Goal: Transaction & Acquisition: Purchase product/service

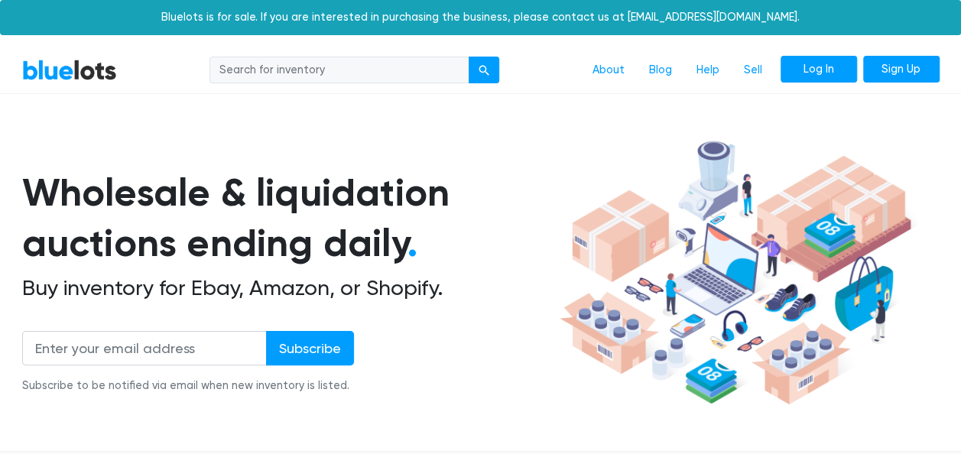
click at [820, 69] on link "Log In" at bounding box center [819, 70] width 76 height 28
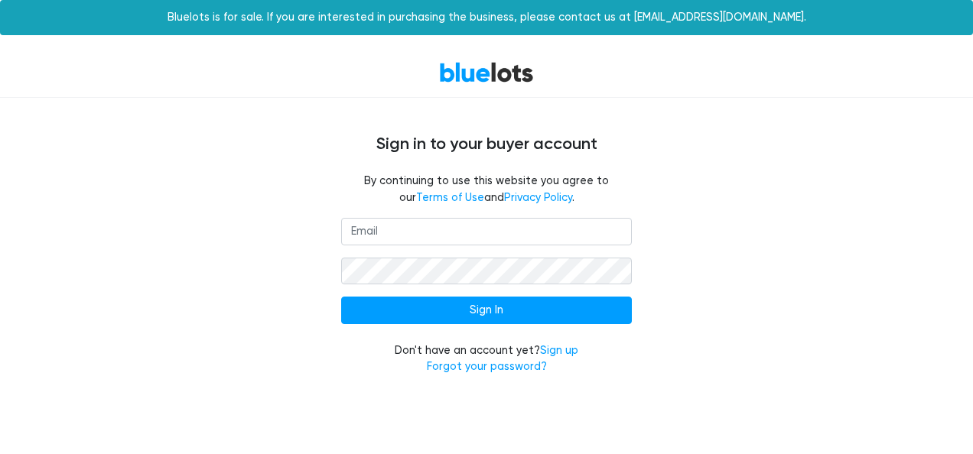
click at [463, 218] on input "email" at bounding box center [486, 232] width 291 height 28
type input "[EMAIL_ADDRESS][DOMAIN_NAME]"
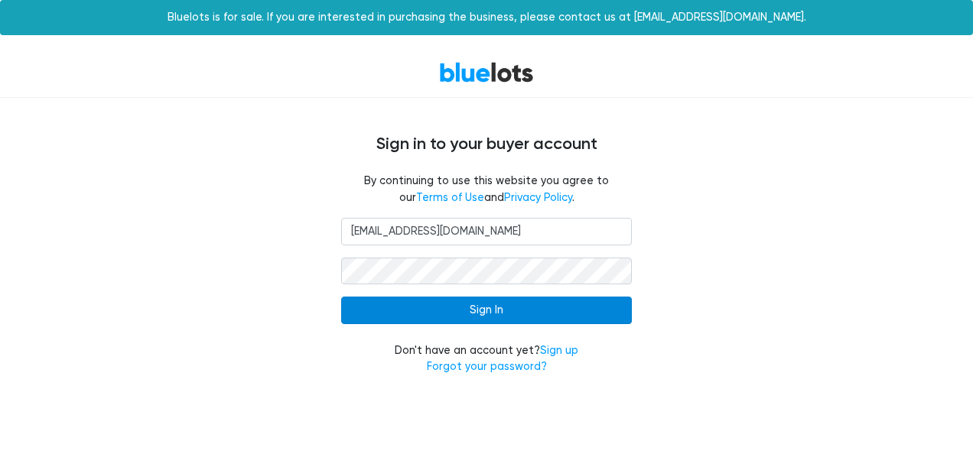
click at [459, 317] on input "Sign In" at bounding box center [486, 311] width 291 height 28
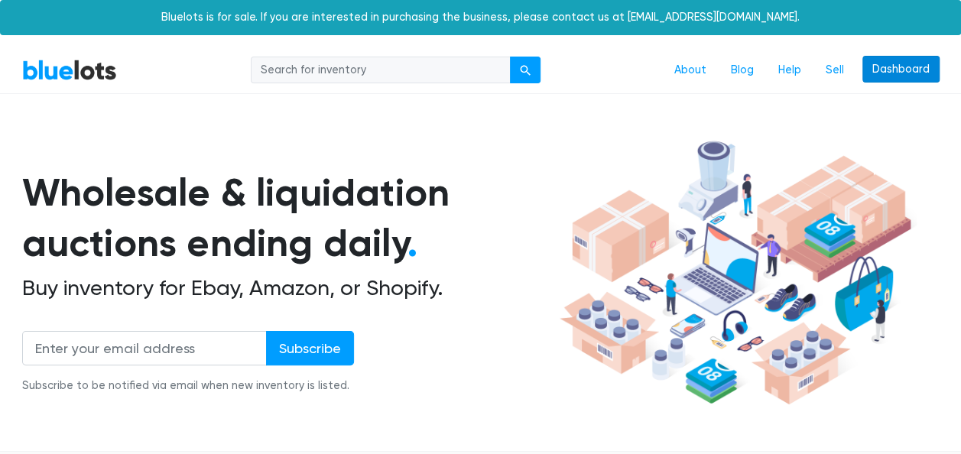
click at [902, 70] on link "Dashboard" at bounding box center [901, 70] width 77 height 28
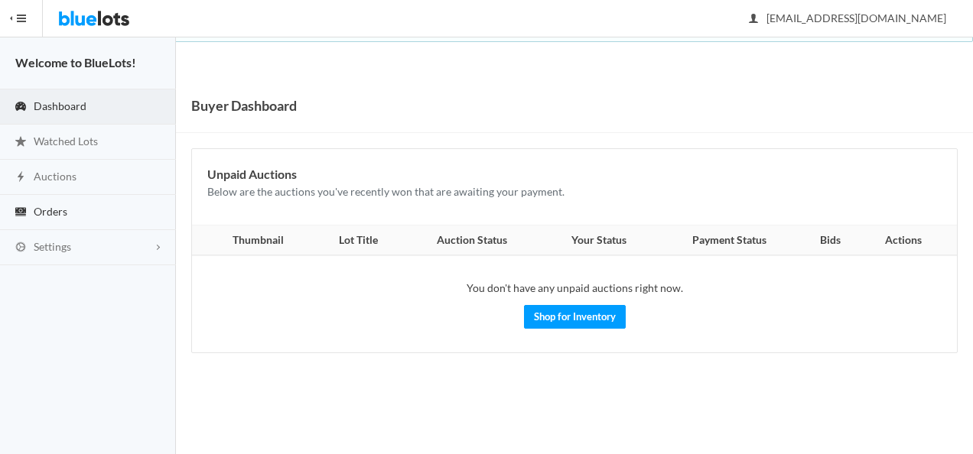
click at [57, 219] on link "Orders" at bounding box center [88, 212] width 176 height 35
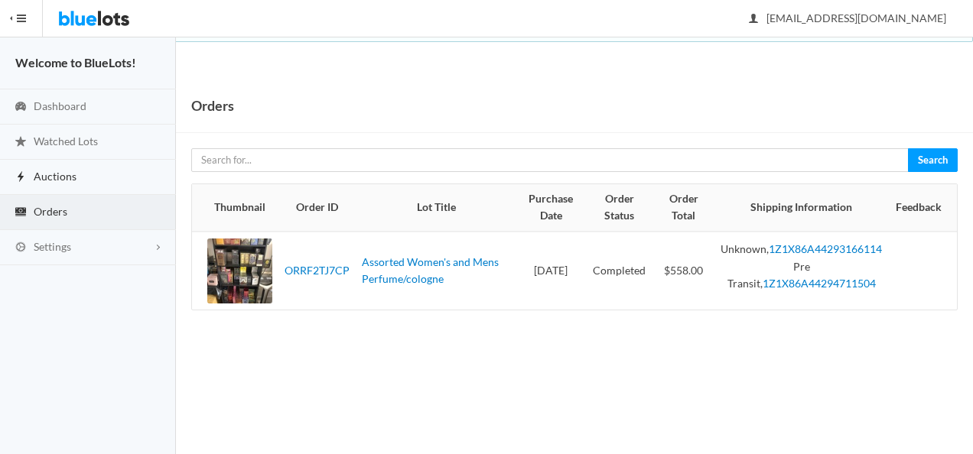
click at [63, 176] on span "Auctions" at bounding box center [55, 176] width 43 height 13
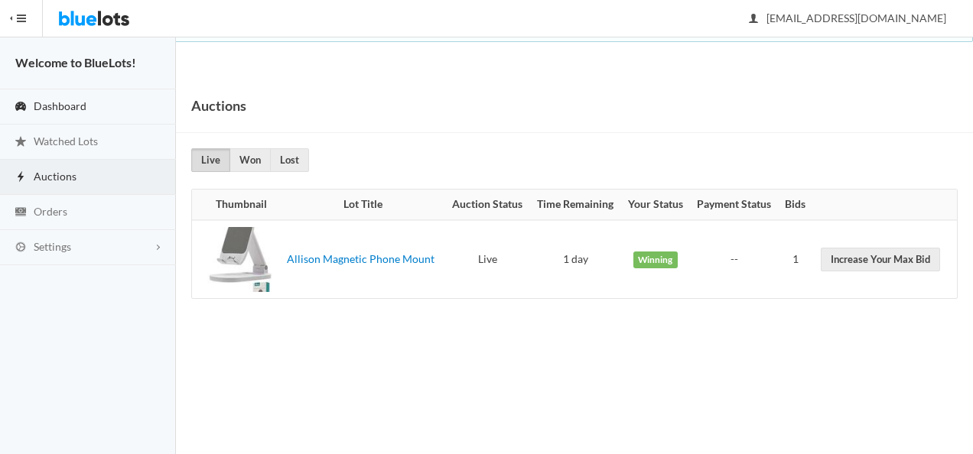
click at [64, 103] on span "Dashboard" at bounding box center [60, 105] width 53 height 13
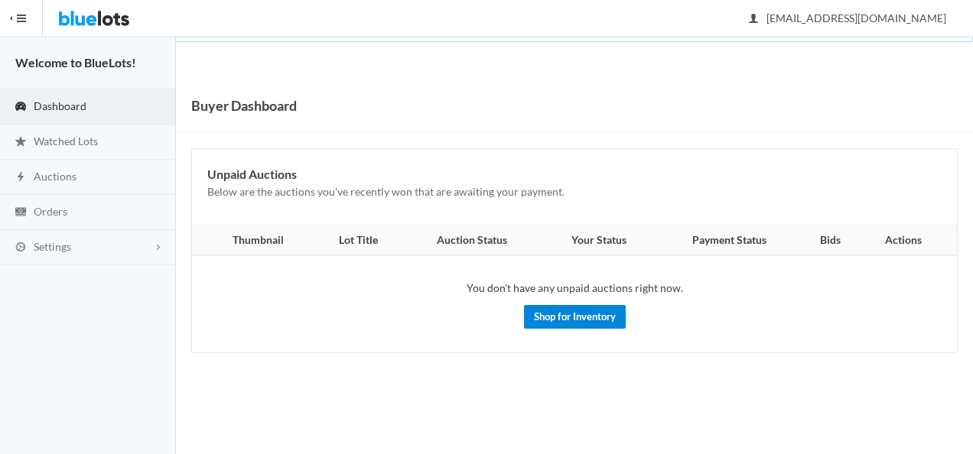
click at [581, 319] on link "Shop for Inventory" at bounding box center [575, 317] width 102 height 24
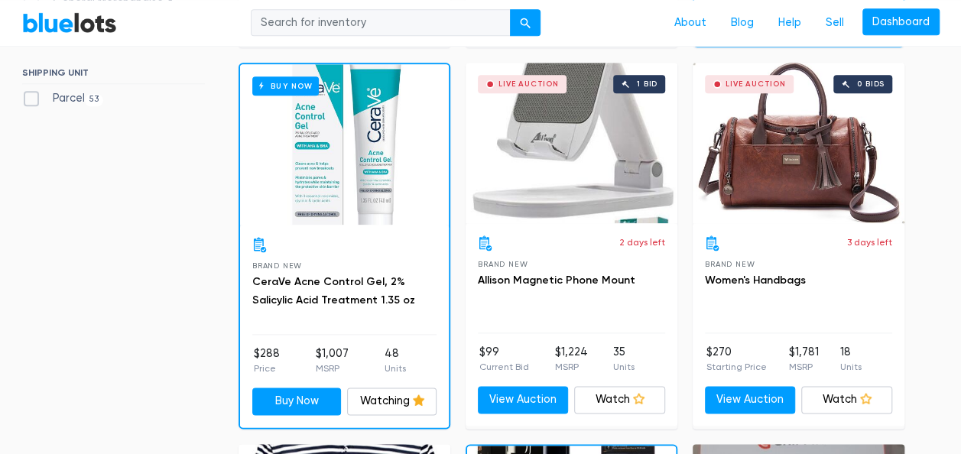
scroll to position [833, 0]
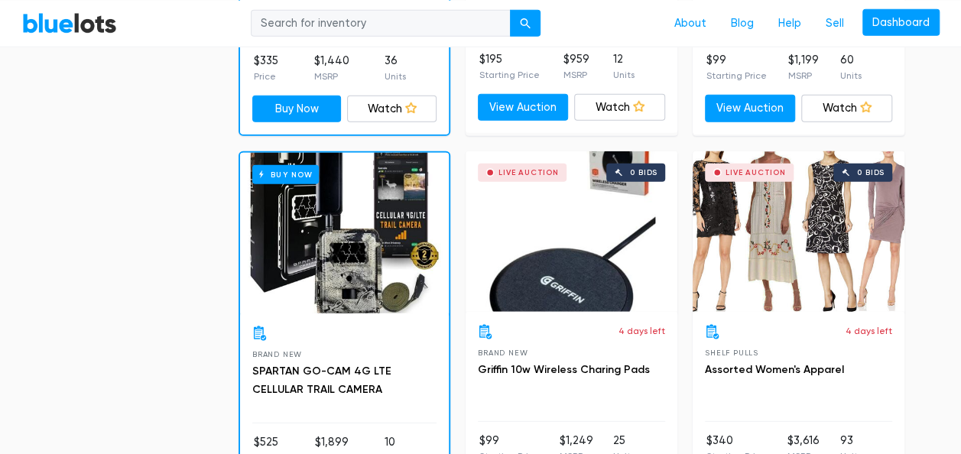
scroll to position [1891, 0]
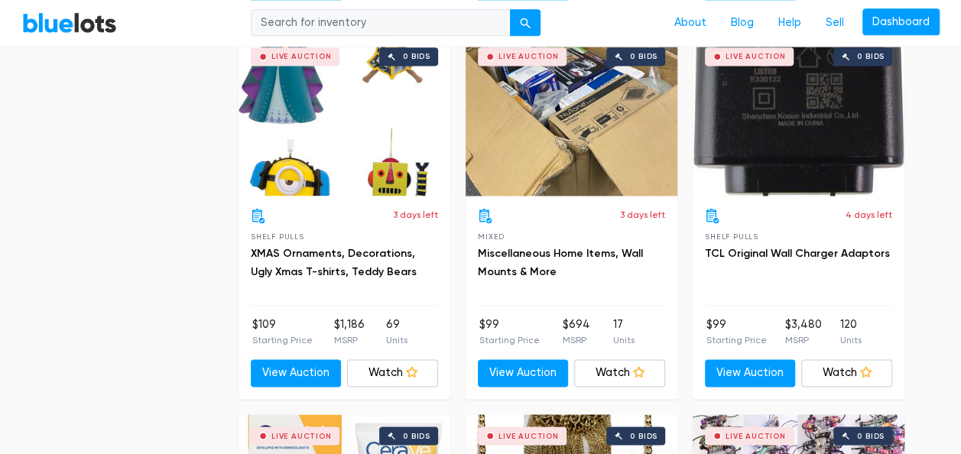
scroll to position [3946, 0]
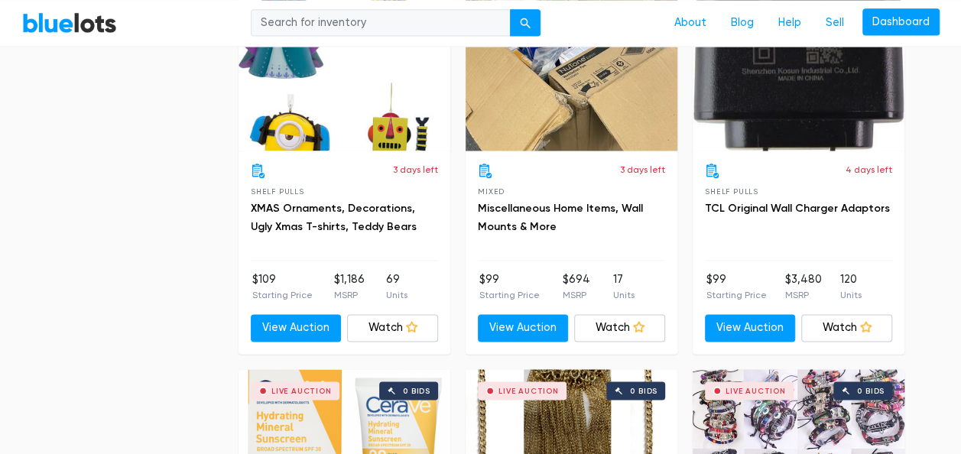
drag, startPoint x: 968, startPoint y: 286, endPoint x: 204, endPoint y: 223, distance: 766.6
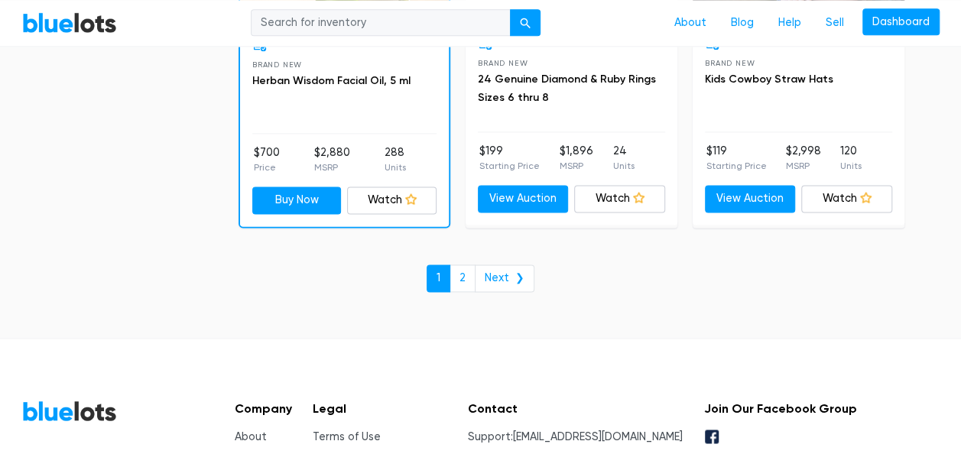
scroll to position [6729, 0]
click at [466, 265] on link "2" at bounding box center [463, 279] width 26 height 28
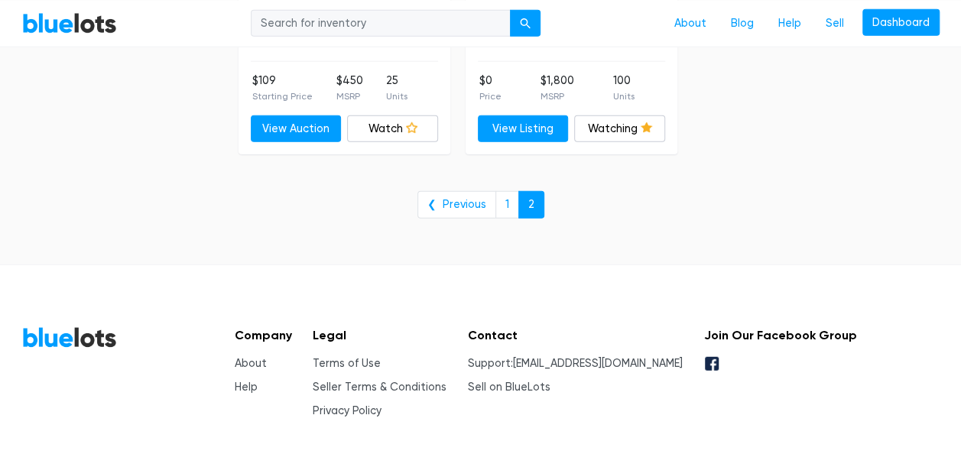
scroll to position [1941, 0]
